Goal: Find specific page/section: Find specific page/section

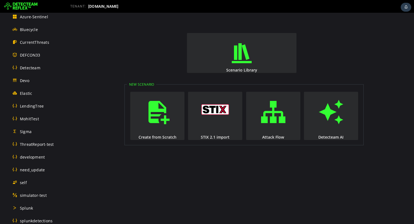
scroll to position [172, 0]
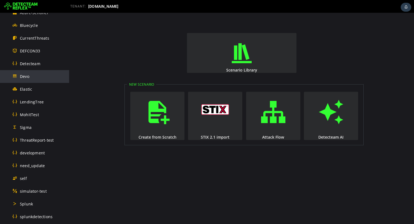
click at [36, 77] on div "Devo" at bounding box center [39, 76] width 54 height 12
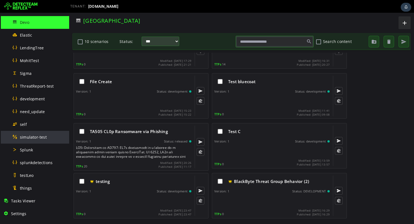
scroll to position [226, 0]
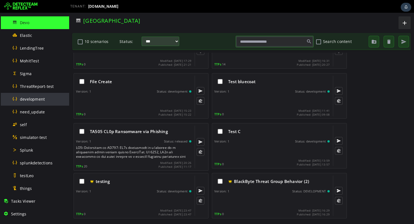
click at [37, 100] on span "development" at bounding box center [32, 98] width 25 height 5
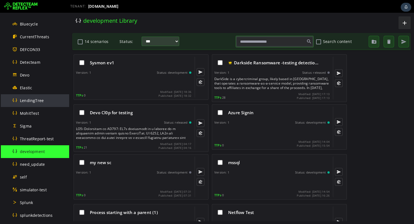
scroll to position [158, 0]
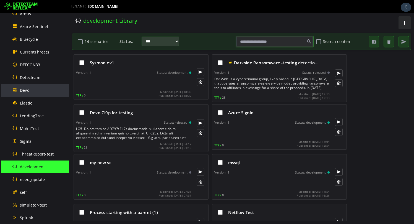
click at [35, 88] on div "Devo" at bounding box center [39, 90] width 54 height 12
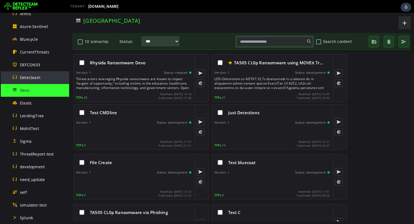
click at [32, 75] on span "Detecteam" at bounding box center [30, 77] width 20 height 5
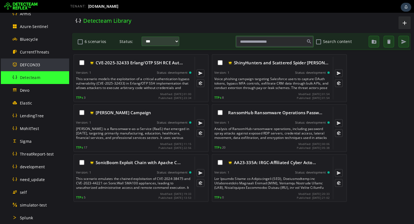
click at [41, 66] on div "DEFCON33" at bounding box center [39, 64] width 54 height 12
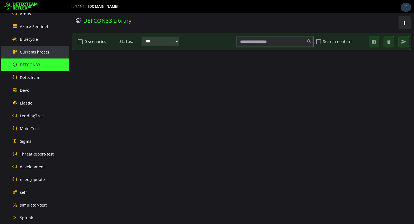
click at [43, 51] on span "CurrentThreats" at bounding box center [34, 51] width 29 height 5
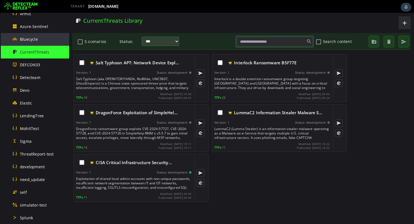
click at [40, 39] on div "Bluecycle" at bounding box center [39, 39] width 54 height 12
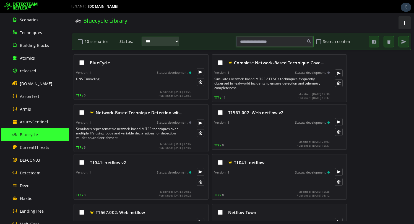
scroll to position [36, 0]
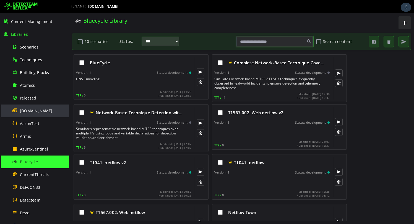
click at [36, 110] on span "[DOMAIN_NAME]" at bounding box center [36, 110] width 33 height 5
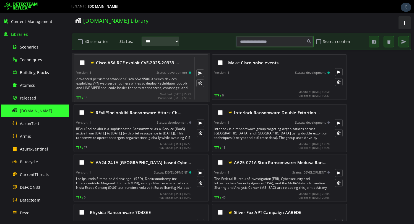
click at [117, 69] on div "Cisco ASA RCE exploit CVE-2025-20333 … Version: 1 Status: development Advanced …" at bounding box center [133, 78] width 115 height 43
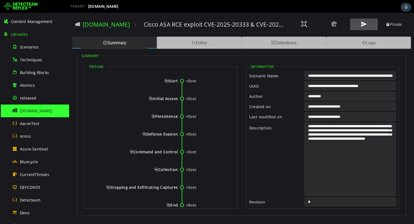
click at [362, 29] on button at bounding box center [364, 25] width 28 height 12
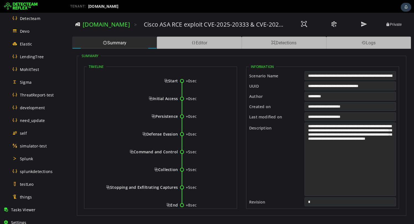
scroll to position [311, 0]
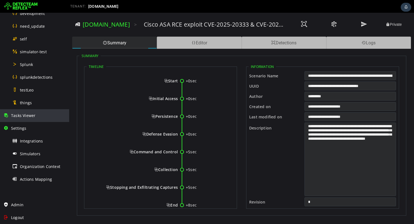
click at [33, 113] on span "Tasks Viewer" at bounding box center [23, 115] width 24 height 5
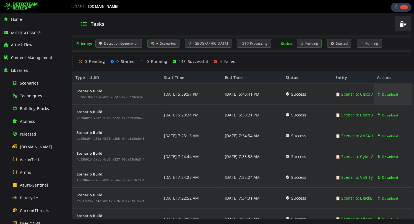
click at [386, 94] on span "Download" at bounding box center [390, 94] width 16 height 21
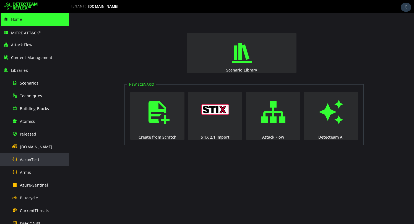
scroll to position [311, 0]
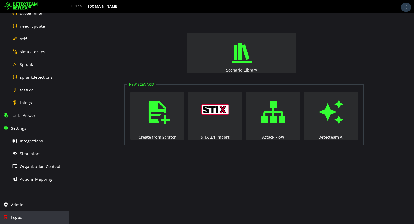
click at [22, 218] on span "Logout" at bounding box center [17, 217] width 13 height 5
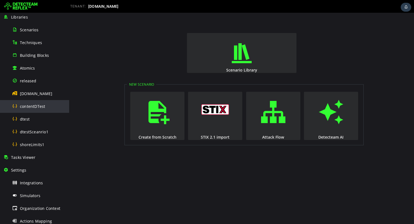
scroll to position [66, 0]
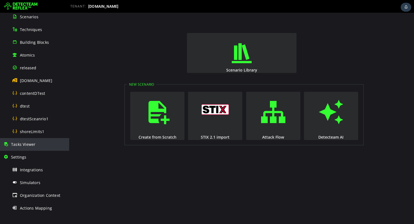
click at [26, 148] on div "Tasks Viewer" at bounding box center [34, 144] width 63 height 13
